Goal: Task Accomplishment & Management: Complete application form

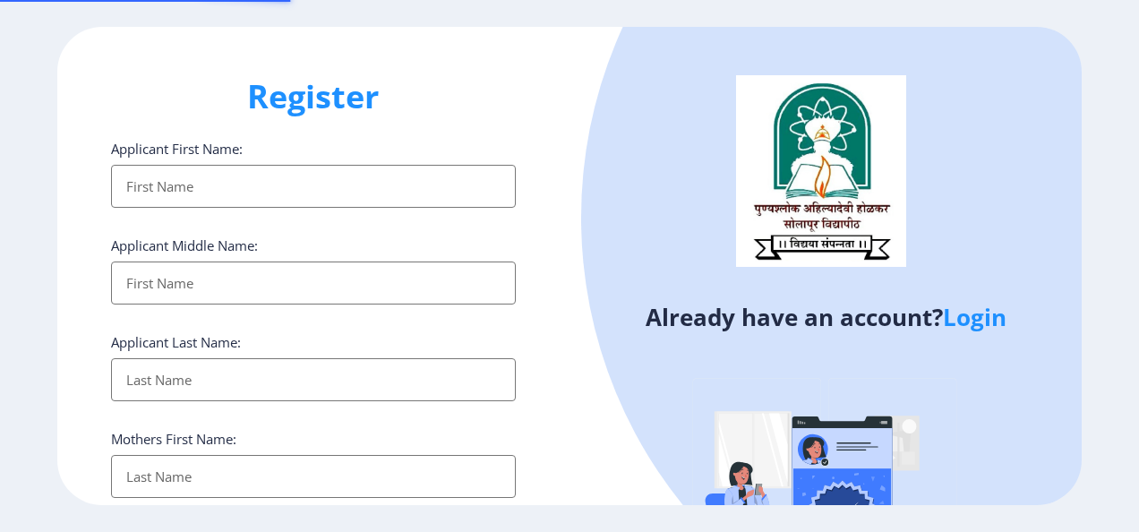
select select
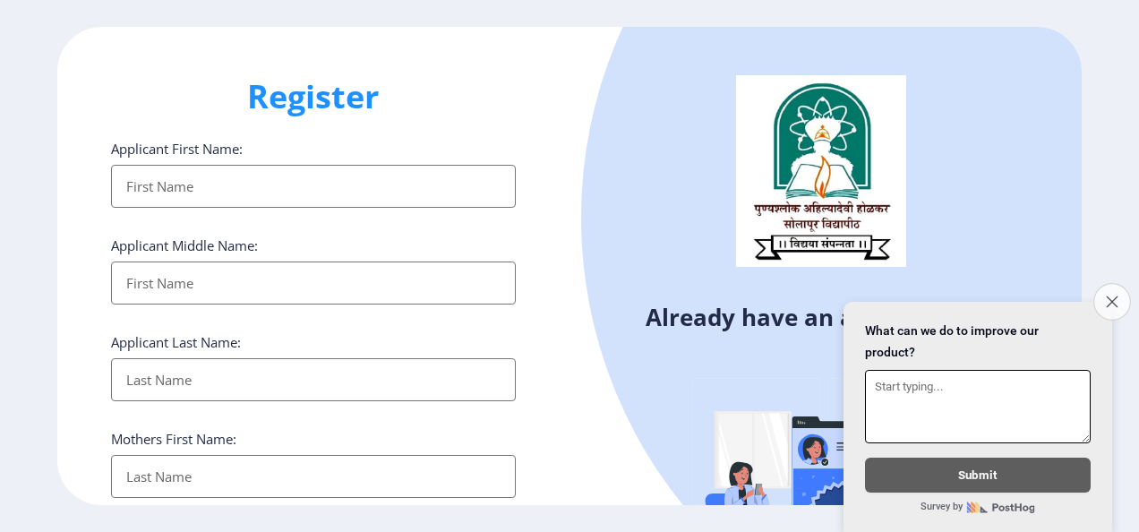
click at [1114, 298] on button "Close survey" at bounding box center [1112, 302] width 38 height 38
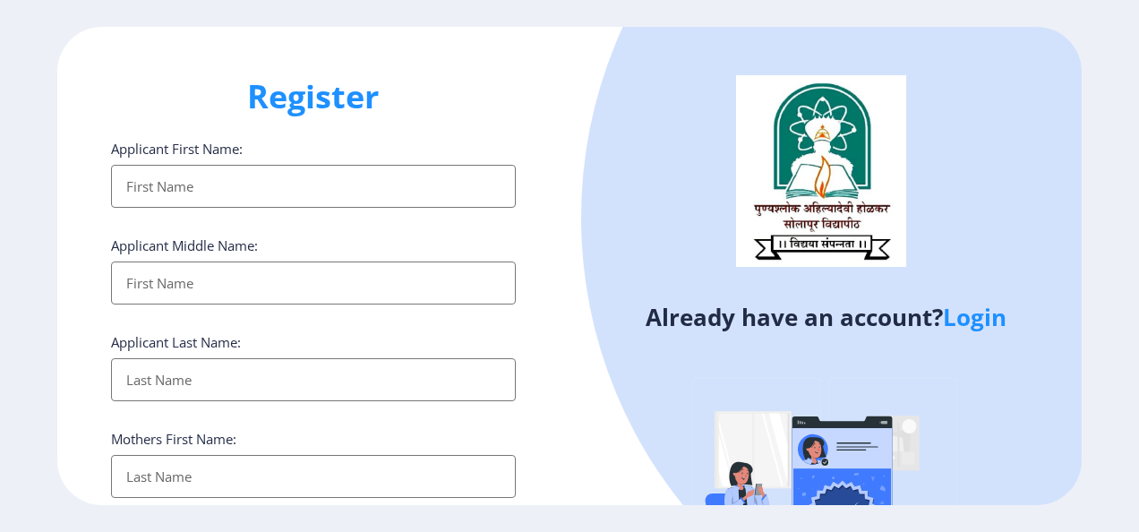
click at [969, 322] on link "Login" at bounding box center [975, 317] width 64 height 32
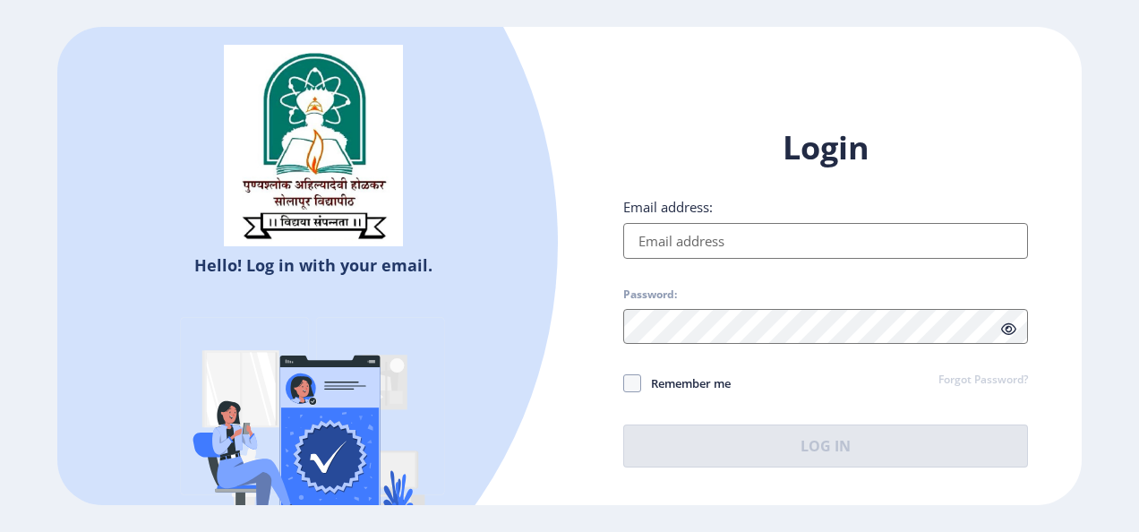
click at [728, 254] on input "Email address:" at bounding box center [825, 241] width 405 height 36
type input "[EMAIL_ADDRESS]com"
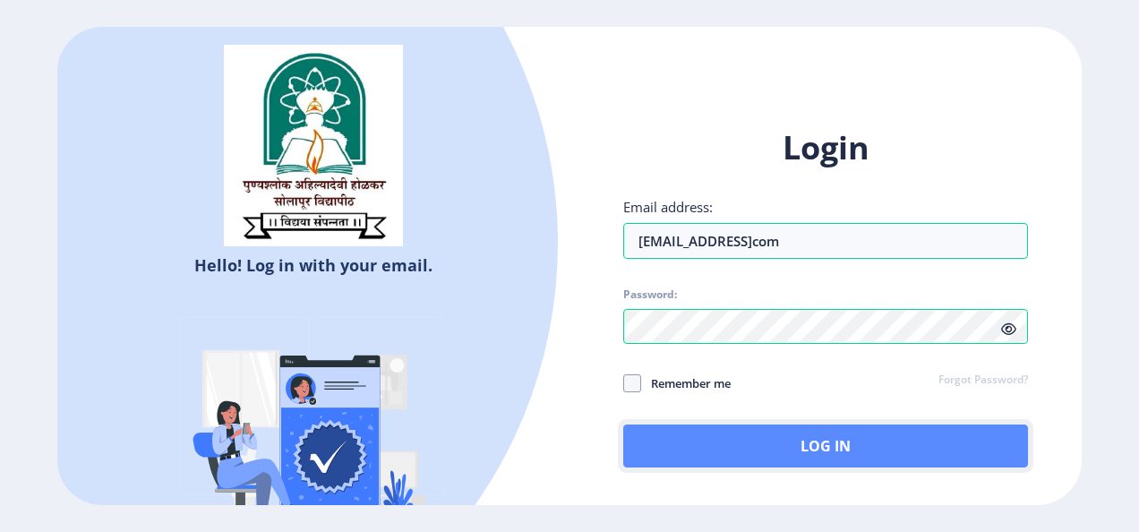
click at [703, 436] on button "Log In" at bounding box center [825, 445] width 405 height 43
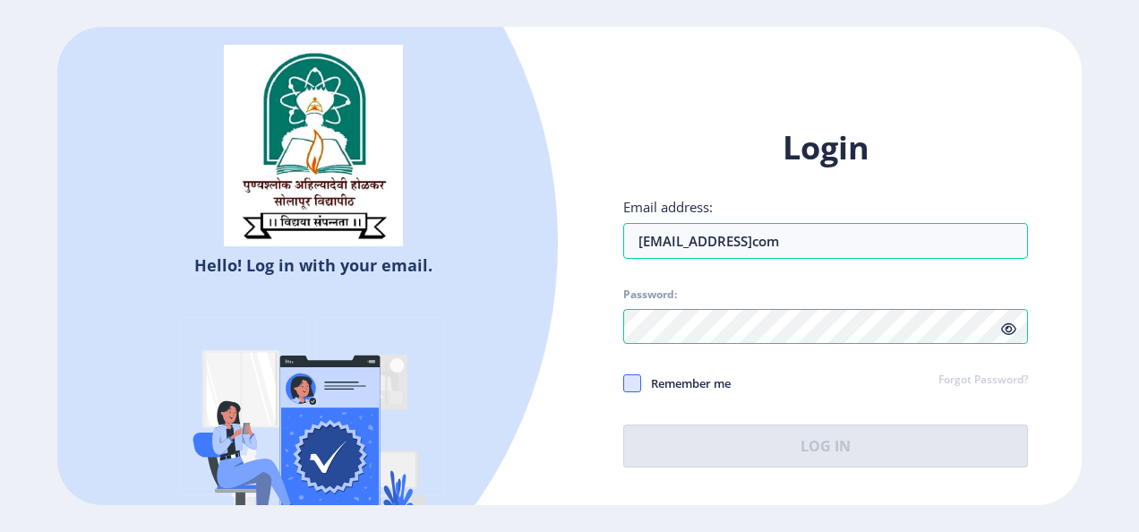
click at [637, 374] on span at bounding box center [632, 383] width 18 height 18
click at [624, 383] on input "Remember me" at bounding box center [623, 383] width 1 height 1
checkbox input "true"
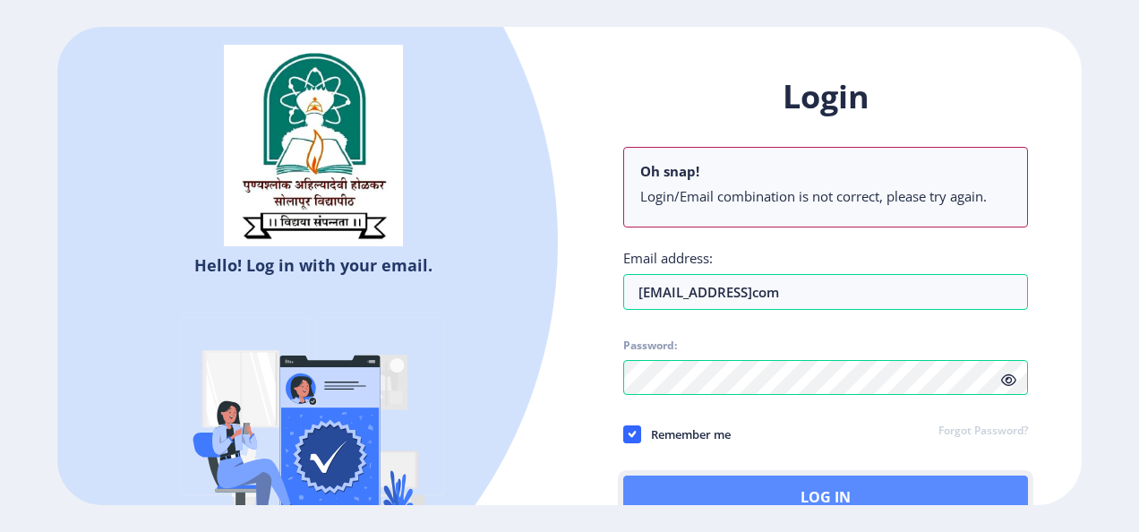
click at [703, 477] on button "Log In" at bounding box center [825, 497] width 405 height 43
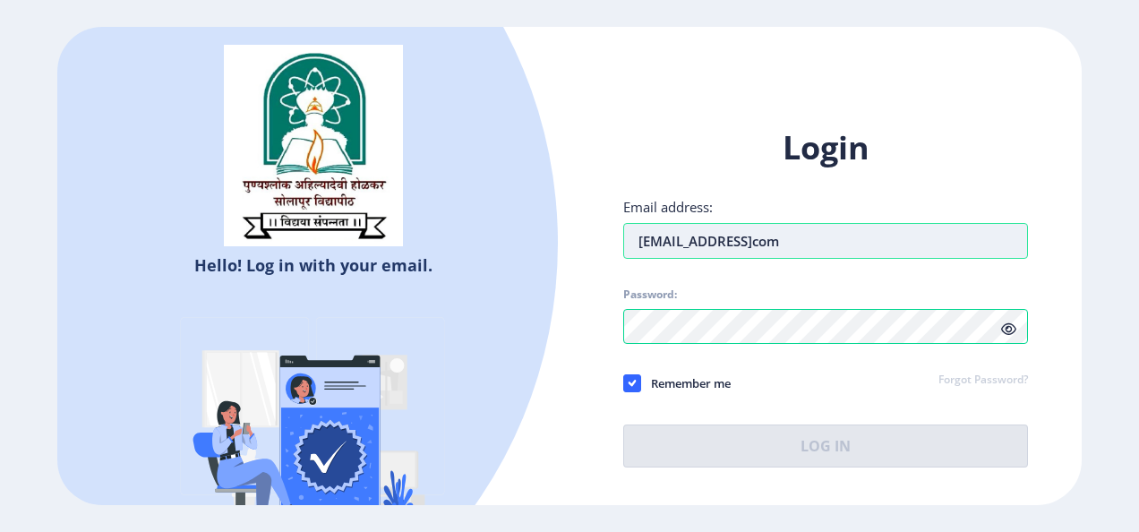
click at [747, 244] on input "[EMAIL_ADDRESS]com" at bounding box center [825, 241] width 405 height 36
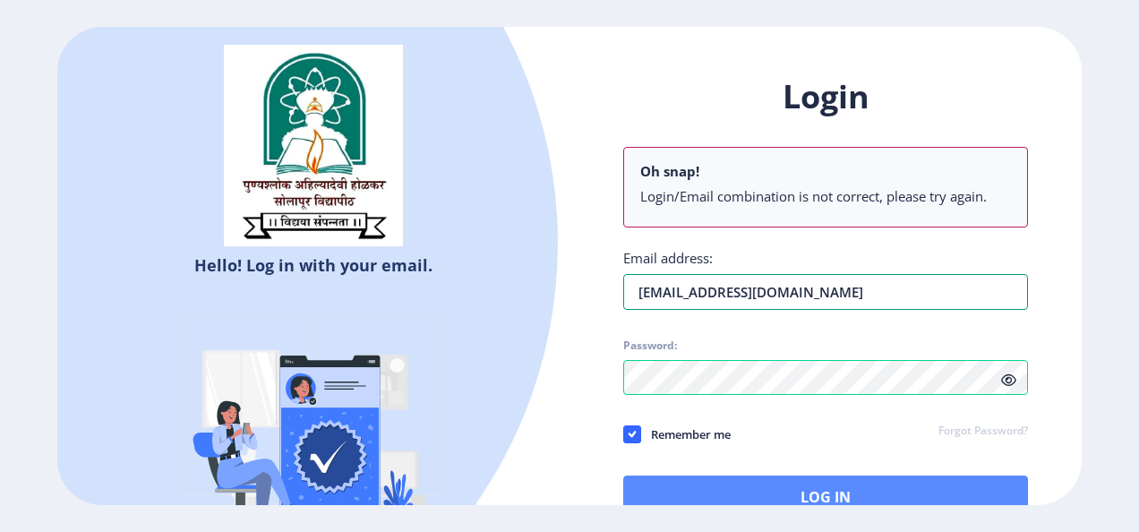
type input "[EMAIL_ADDRESS][DOMAIN_NAME]"
click at [707, 487] on button "Log In" at bounding box center [825, 497] width 405 height 43
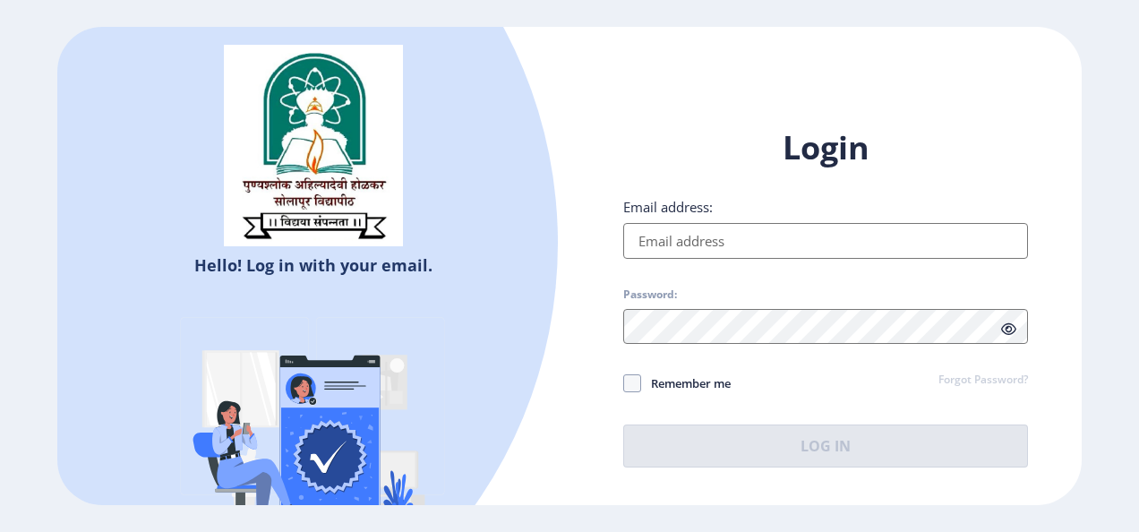
click at [636, 235] on input "Email address:" at bounding box center [825, 241] width 405 height 36
type input "[EMAIL_ADDRESS][DOMAIN_NAME]"
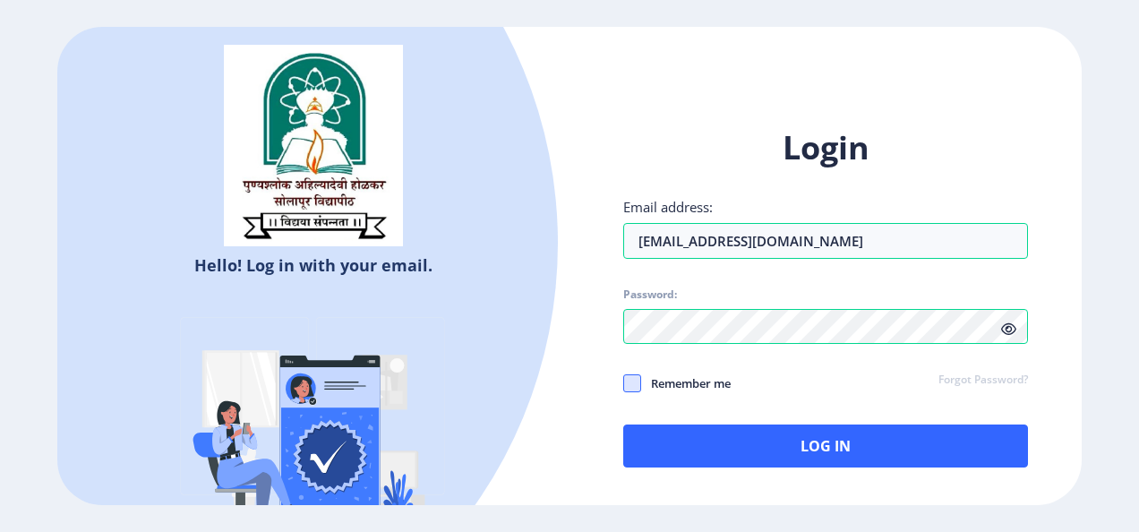
click at [638, 382] on span at bounding box center [632, 383] width 18 height 18
click at [624, 383] on input "Remember me" at bounding box center [623, 383] width 1 height 1
checkbox input "true"
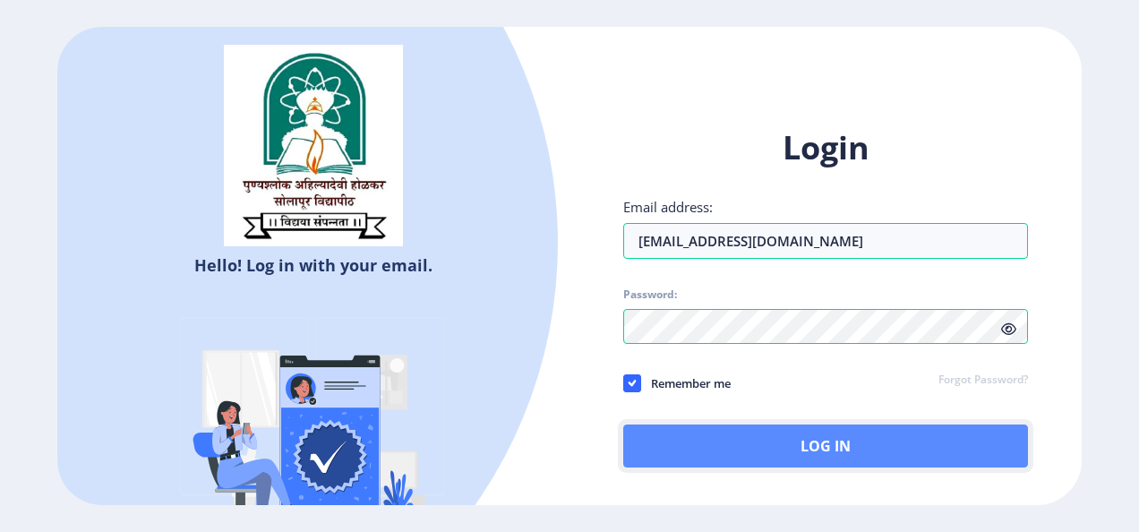
click at [712, 436] on button "Log In" at bounding box center [825, 445] width 405 height 43
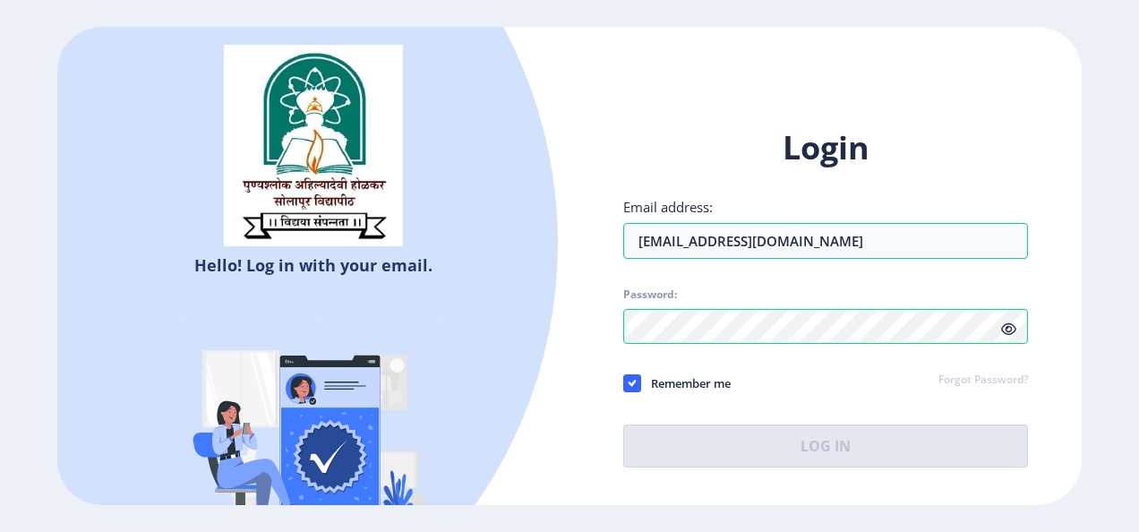
click at [957, 373] on link "Forgot Password?" at bounding box center [983, 381] width 90 height 16
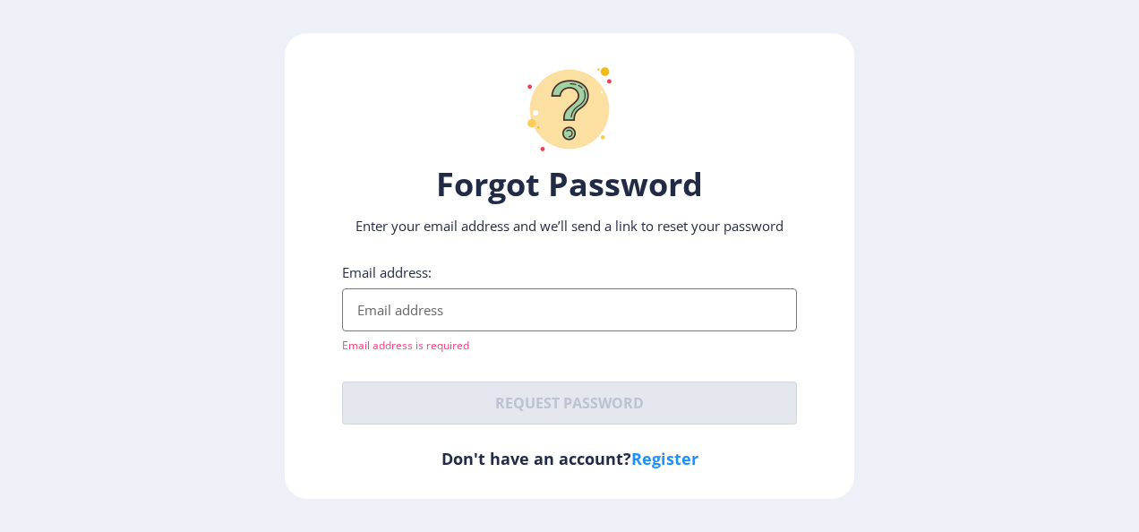
click at [651, 458] on link "Register" at bounding box center [664, 458] width 67 height 21
select select
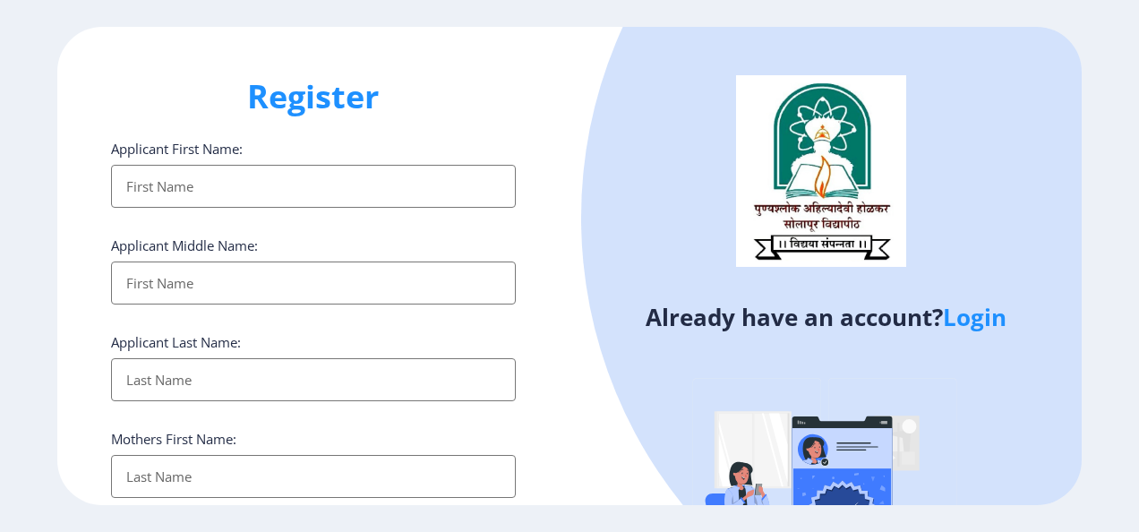
click at [224, 180] on input "Applicant First Name:" at bounding box center [313, 186] width 405 height 43
type input "pooja"
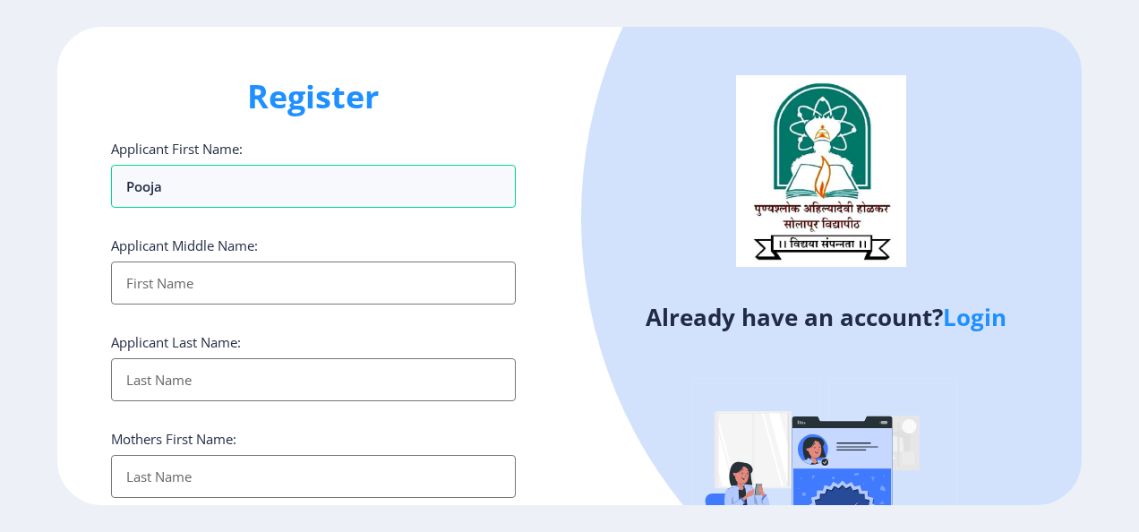
click at [182, 274] on input "Applicant First Name:" at bounding box center [313, 282] width 405 height 43
